Goal: Entertainment & Leisure: Consume media (video, audio)

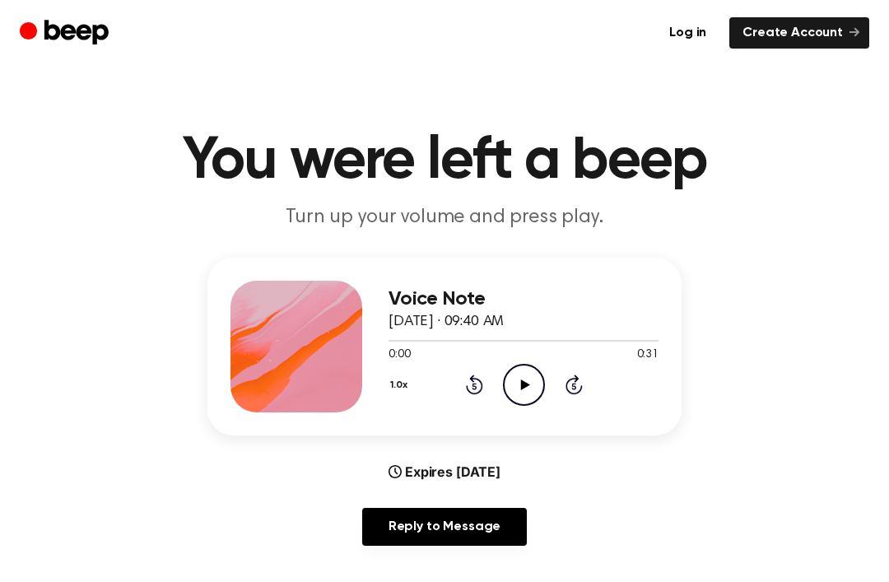
click at [515, 398] on icon "Play Audio" at bounding box center [524, 385] width 42 height 42
click at [524, 385] on icon "Pause Audio" at bounding box center [524, 385] width 42 height 42
click at [523, 387] on icon at bounding box center [524, 384] width 9 height 11
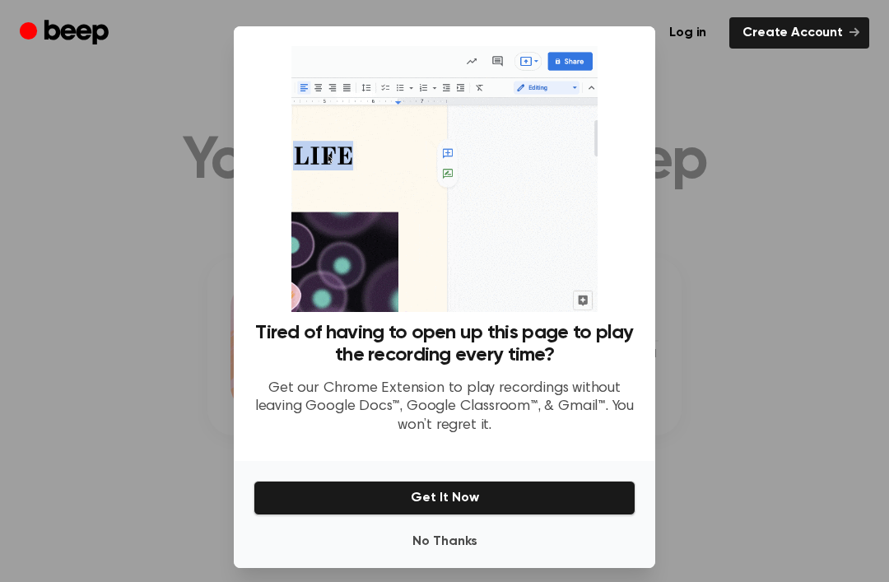
click at [697, 273] on div at bounding box center [444, 291] width 889 height 582
click at [746, 272] on div at bounding box center [444, 291] width 889 height 582
click at [768, 271] on div at bounding box center [444, 291] width 889 height 582
click at [174, 361] on div at bounding box center [444, 291] width 889 height 582
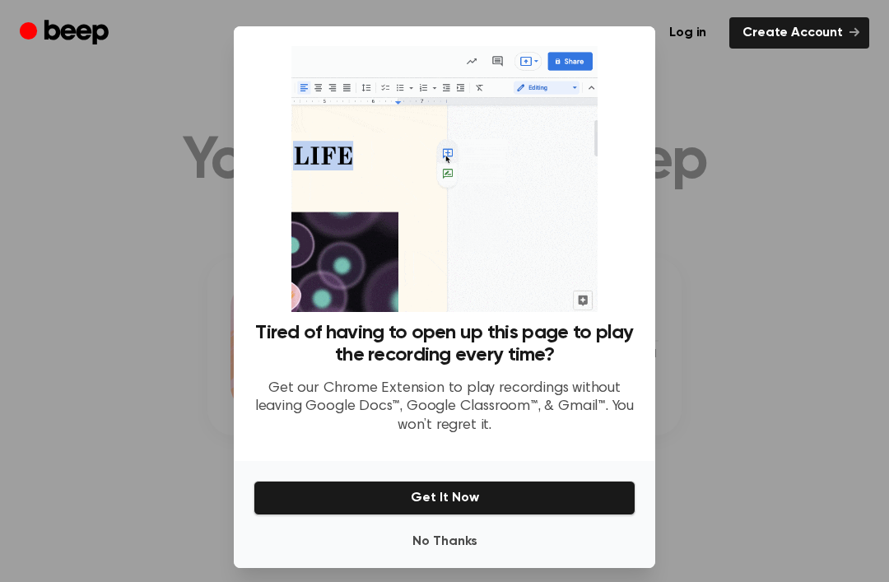
click at [174, 361] on div at bounding box center [444, 291] width 889 height 582
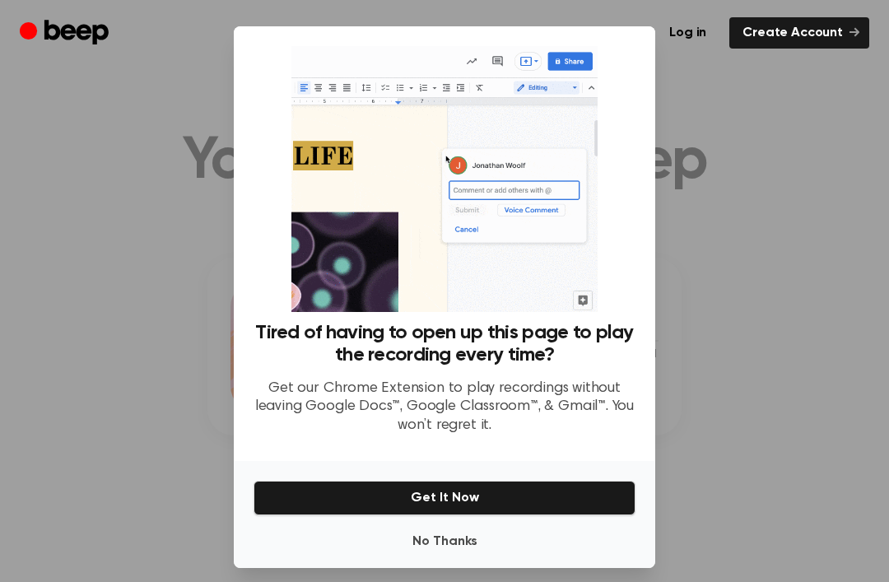
click at [455, 558] on button "No Thanks" at bounding box center [445, 541] width 382 height 33
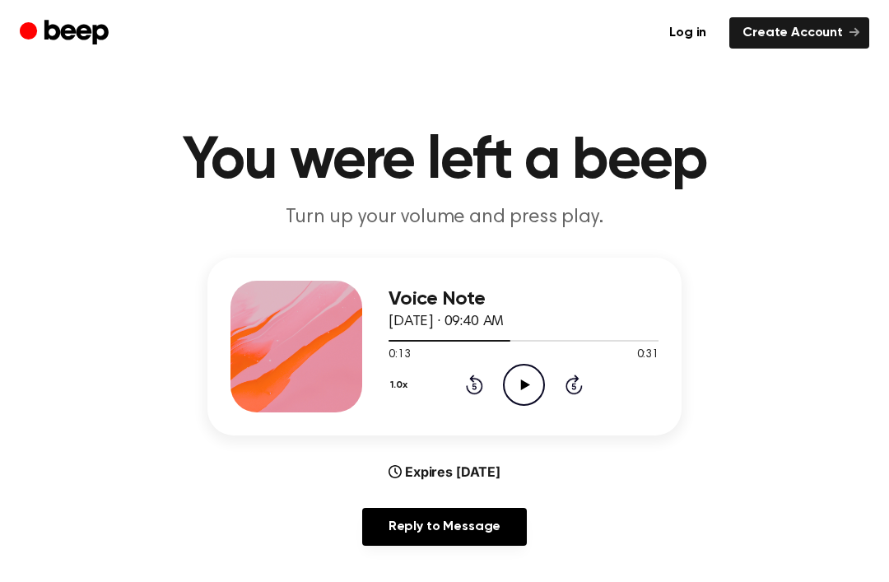
click at [520, 384] on icon "Play Audio" at bounding box center [524, 385] width 42 height 42
click at [525, 384] on icon at bounding box center [524, 384] width 9 height 11
click at [526, 382] on icon at bounding box center [524, 384] width 9 height 11
click at [519, 384] on icon "Play Audio" at bounding box center [524, 385] width 42 height 42
click at [531, 396] on icon "Play Audio" at bounding box center [524, 385] width 42 height 42
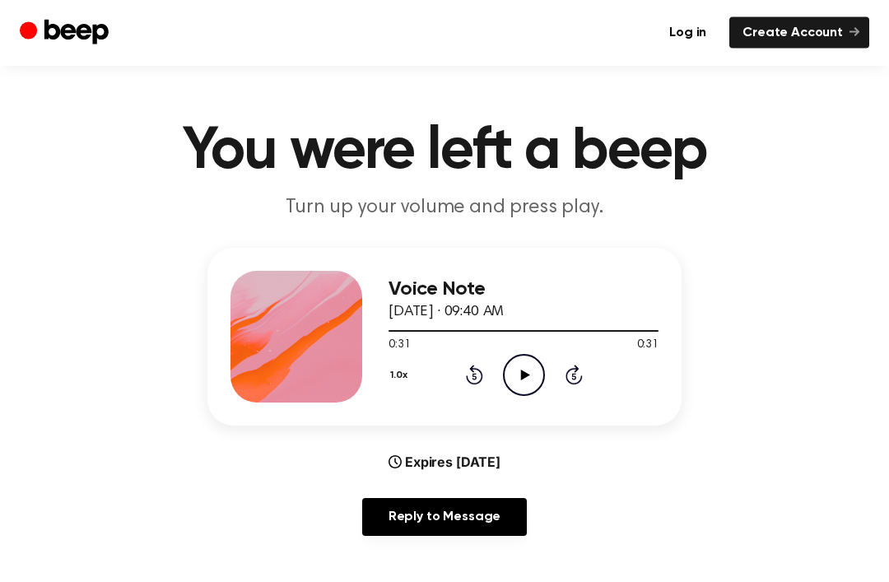
scroll to position [9, 0]
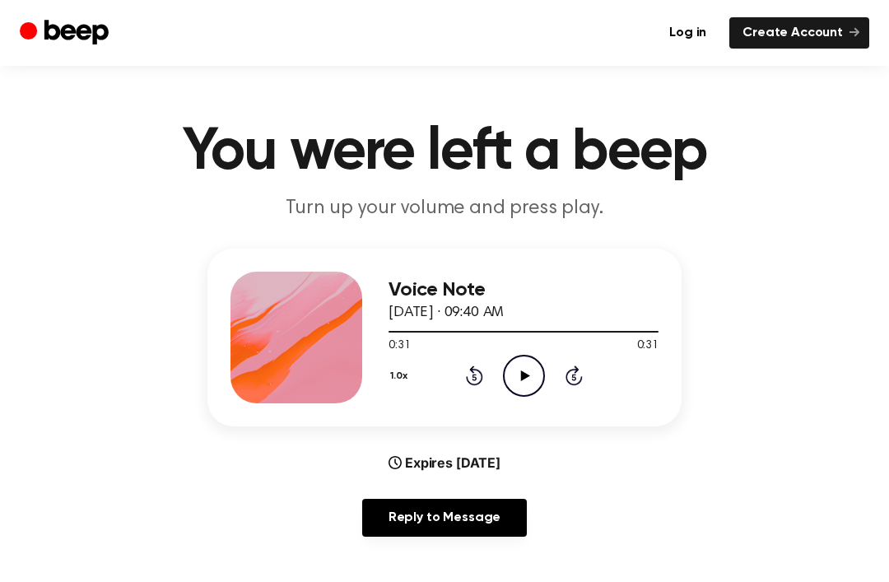
click at [290, 546] on div "Reply to Message" at bounding box center [444, 524] width 474 height 51
click at [41, 109] on main "You were left a beep Turn up your volume and press play. Voice Note [DATE] · 09…" at bounding box center [444, 521] width 889 height 1061
